Goal: Information Seeking & Learning: Learn about a topic

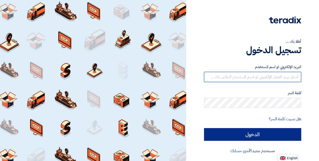
type input "[EMAIL_ADDRESS][PERSON_NAME][DOMAIN_NAME]"
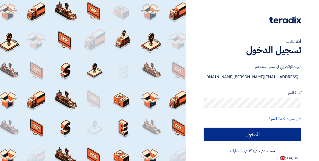
click at [245, 131] on input "الدخول" at bounding box center [252, 134] width 97 height 13
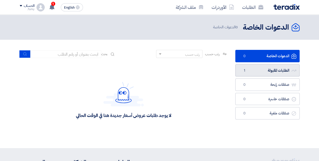
click at [266, 70] on link "الطلبات المقبولة الطلبات المقبولة 1" at bounding box center [268, 70] width 64 height 12
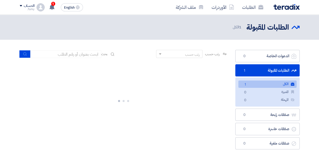
click at [285, 83] on link "الكل الكل 1" at bounding box center [268, 83] width 58 height 7
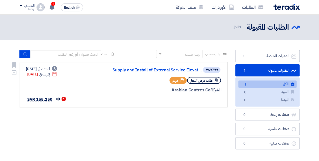
click at [197, 82] on span "طلب عرض أسعار" at bounding box center [201, 80] width 22 height 5
click at [177, 81] on span "مهم" at bounding box center [176, 80] width 6 height 5
drag, startPoint x: 177, startPoint y: 81, endPoint x: 202, endPoint y: 81, distance: 24.8
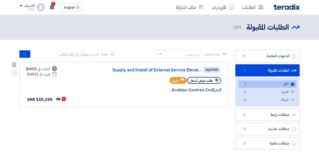
click at [202, 81] on span "طلب عرض أسعار" at bounding box center [201, 80] width 22 height 5
click at [279, 83] on link "الكل الكل 1" at bounding box center [268, 83] width 58 height 7
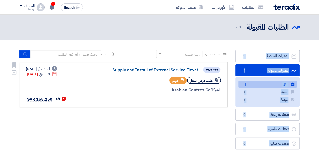
click at [141, 69] on link "Supply and Install of External Service Elevat..." at bounding box center [151, 70] width 101 height 5
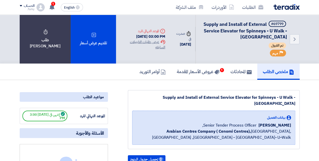
click at [284, 37] on span "Supply and Install of External Service Elevator for Spinneys - U Walk - [GEOGRA…" at bounding box center [246, 30] width 84 height 19
drag, startPoint x: 282, startPoint y: 36, endPoint x: 279, endPoint y: 34, distance: 3.5
click at [282, 35] on span "Supply and Install of External Service Elevator for Spinneys - U Walk - [GEOGRA…" at bounding box center [246, 30] width 84 height 19
drag, startPoint x: 279, startPoint y: 34, endPoint x: 269, endPoint y: 31, distance: 10.4
click at [269, 31] on span "Supply and Install of External Service Elevator for Spinneys - U Walk - [GEOGRA…" at bounding box center [246, 30] width 84 height 19
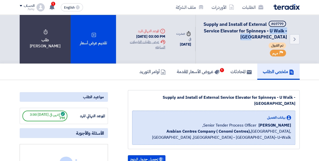
copy span "U Walk - [PERSON_NAME]"
